Goal: Information Seeking & Learning: Learn about a topic

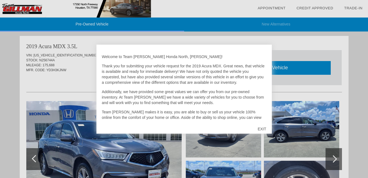
click at [261, 130] on div "EXIT" at bounding box center [261, 129] width 19 height 16
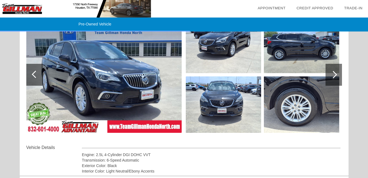
scroll to position [74, 0]
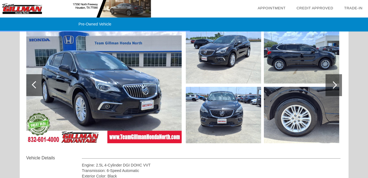
click at [122, 93] on img at bounding box center [103, 85] width 155 height 116
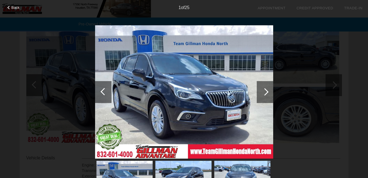
click at [264, 93] on div at bounding box center [264, 91] width 7 height 7
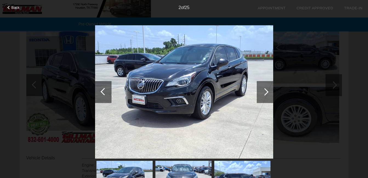
click at [264, 93] on div at bounding box center [264, 91] width 7 height 7
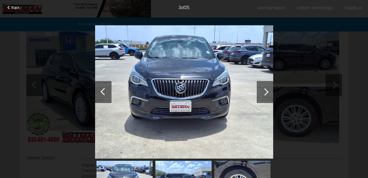
click at [264, 93] on div at bounding box center [264, 91] width 7 height 7
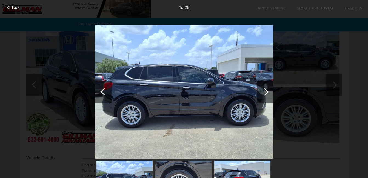
click at [264, 93] on div at bounding box center [264, 91] width 7 height 7
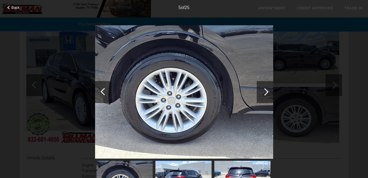
click at [264, 93] on div at bounding box center [264, 91] width 7 height 7
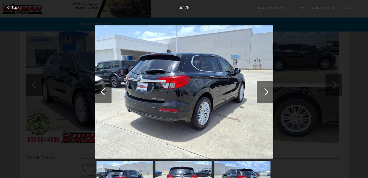
click at [264, 93] on div at bounding box center [264, 91] width 7 height 7
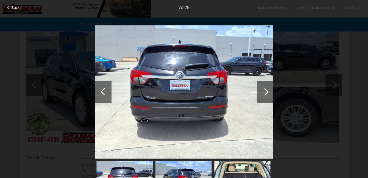
click at [264, 93] on div at bounding box center [264, 91] width 7 height 7
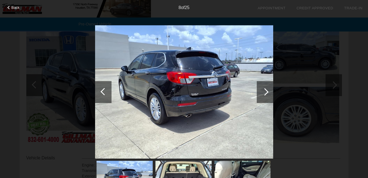
click at [264, 93] on div at bounding box center [264, 91] width 7 height 7
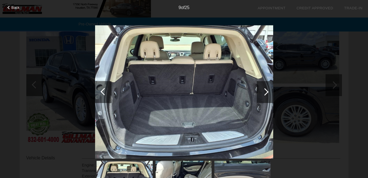
click at [264, 93] on div at bounding box center [264, 91] width 7 height 7
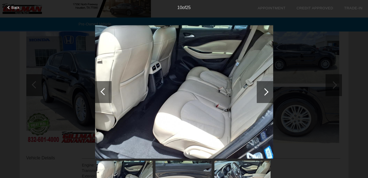
click at [263, 93] on div at bounding box center [264, 91] width 7 height 7
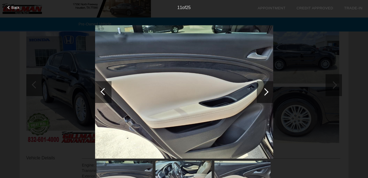
click at [263, 93] on div at bounding box center [264, 91] width 7 height 7
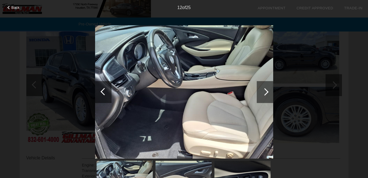
click at [263, 93] on div at bounding box center [264, 91] width 7 height 7
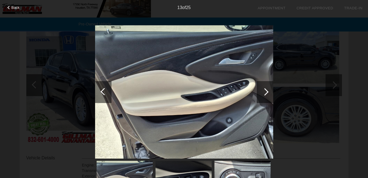
click at [263, 93] on div at bounding box center [264, 91] width 7 height 7
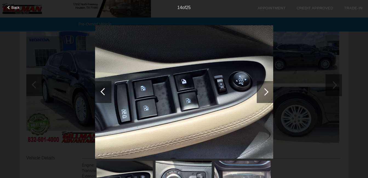
click at [263, 93] on div at bounding box center [264, 91] width 7 height 7
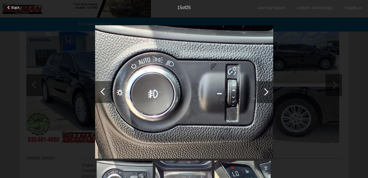
click at [263, 93] on div at bounding box center [264, 91] width 7 height 7
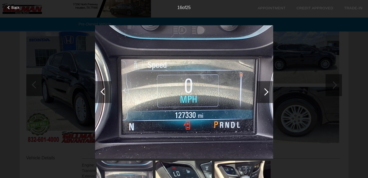
click at [263, 93] on div at bounding box center [264, 91] width 7 height 7
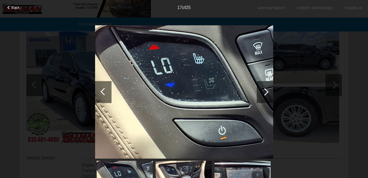
click at [263, 93] on div at bounding box center [264, 91] width 7 height 7
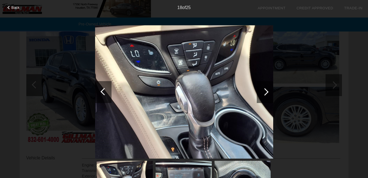
click at [263, 93] on div at bounding box center [264, 91] width 7 height 7
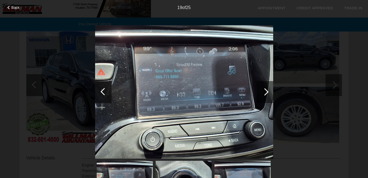
click at [263, 93] on div at bounding box center [264, 91] width 7 height 7
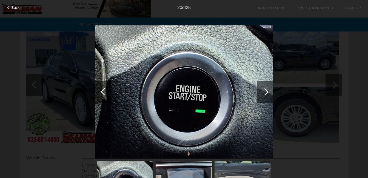
click at [263, 93] on div at bounding box center [264, 91] width 7 height 7
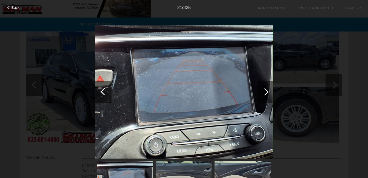
click at [263, 93] on div at bounding box center [264, 91] width 7 height 7
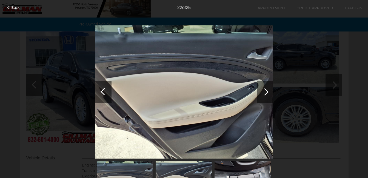
click at [263, 93] on div at bounding box center [264, 91] width 7 height 7
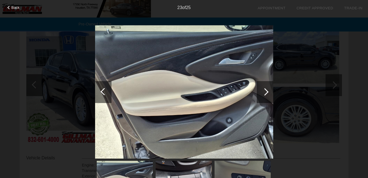
click at [263, 93] on div at bounding box center [264, 91] width 7 height 7
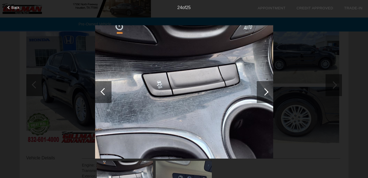
click at [263, 93] on div at bounding box center [264, 91] width 7 height 7
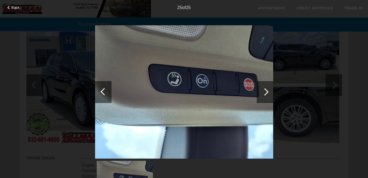
click at [263, 93] on div at bounding box center [264, 91] width 7 height 7
